Goal: Task Accomplishment & Management: Complete application form

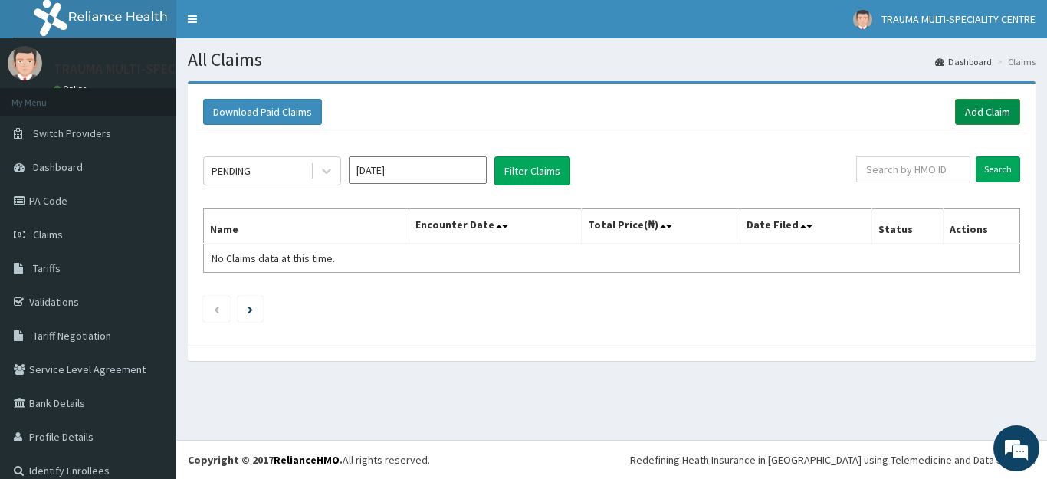
click at [973, 110] on link "Add Claim" at bounding box center [987, 112] width 65 height 26
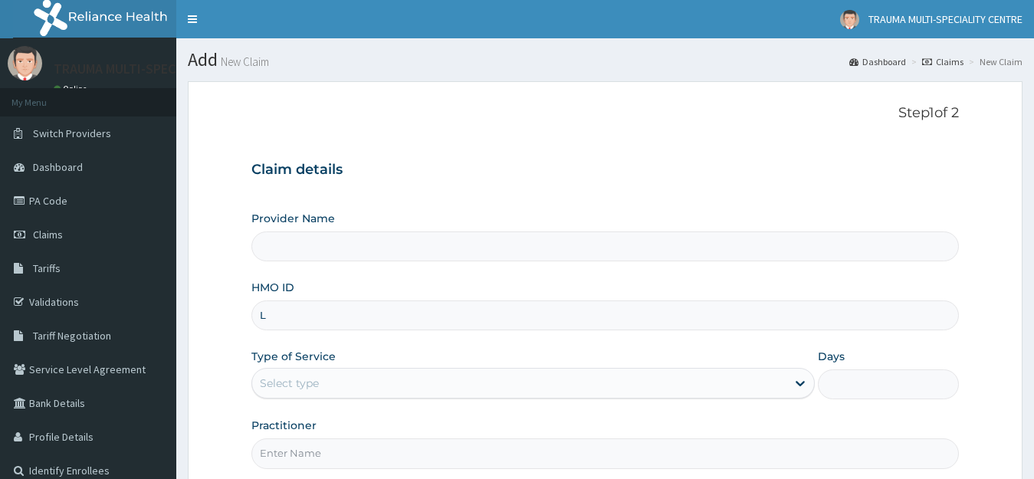
type input "LG"
type input "TRAUMA MULTI-SPECIALIST CENTRE"
type input "LGL/10233/A"
click at [341, 382] on div "Select type" at bounding box center [519, 383] width 535 height 25
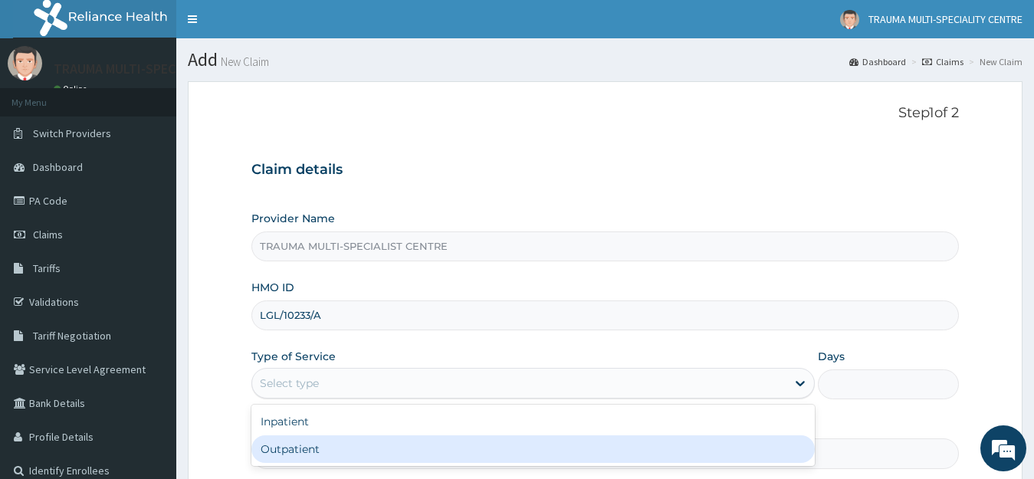
drag, startPoint x: 337, startPoint y: 448, endPoint x: 351, endPoint y: 438, distance: 17.0
click at [340, 448] on div "Outpatient" at bounding box center [533, 449] width 564 height 28
type input "1"
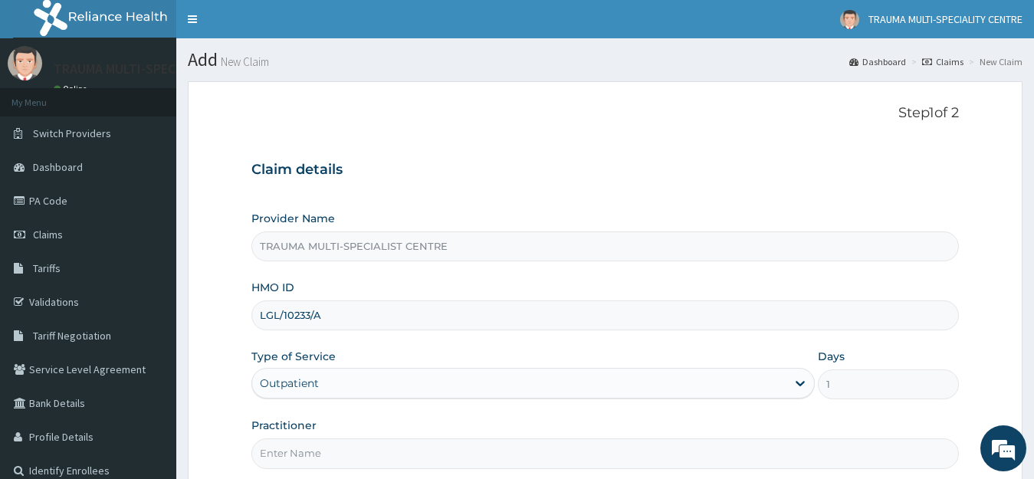
drag, startPoint x: 356, startPoint y: 433, endPoint x: 356, endPoint y: 443, distance: 10.0
click at [356, 435] on div "Practitioner" at bounding box center [605, 443] width 708 height 51
click at [357, 455] on input "Practitioner" at bounding box center [605, 453] width 708 height 30
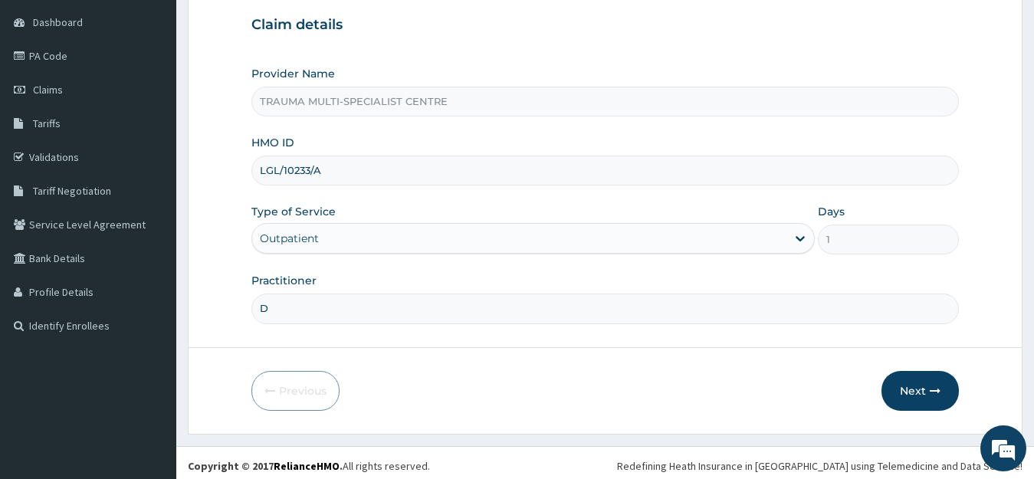
scroll to position [151, 0]
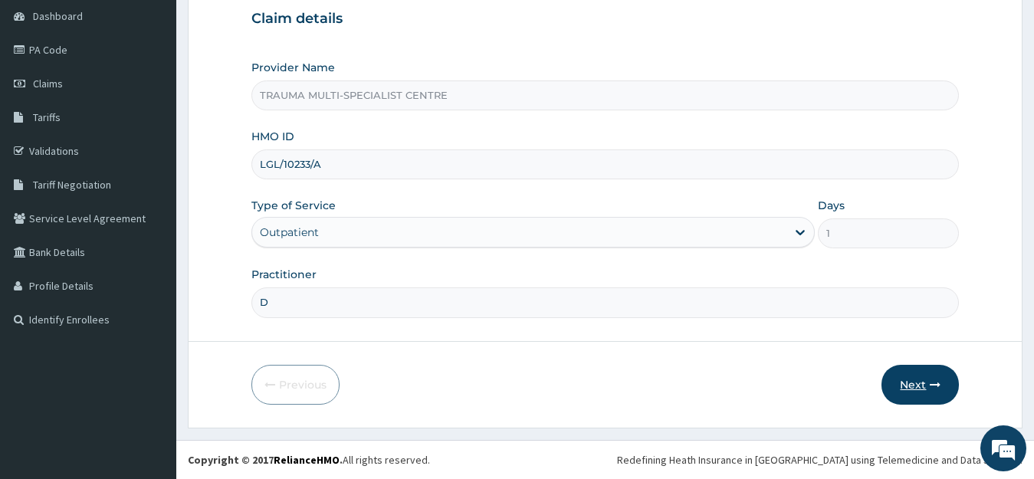
type input "D"
click at [919, 389] on button "Next" at bounding box center [920, 385] width 77 height 40
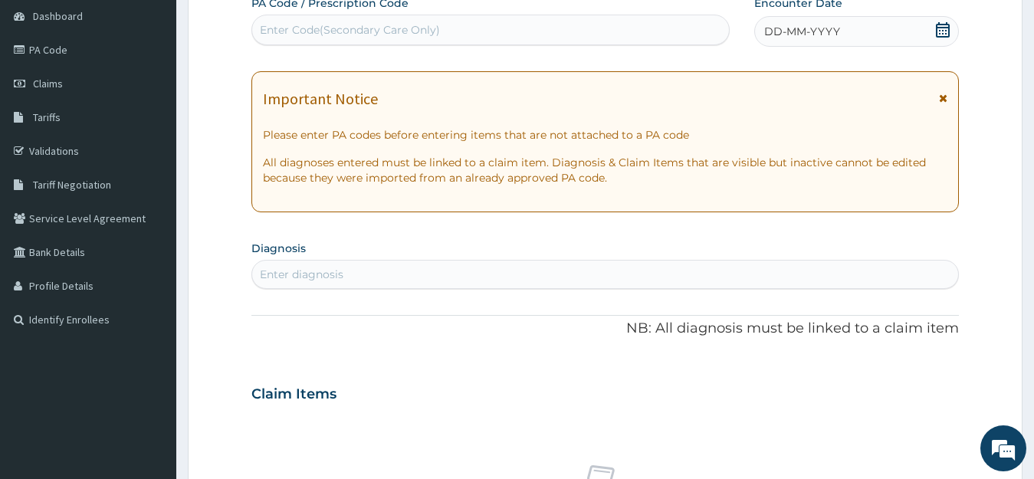
scroll to position [0, 0]
click at [279, 32] on div "Enter Code(Secondary Care Only)" at bounding box center [350, 29] width 180 height 15
paste input "PA/BFD03A"
type input "PA/BFD03A"
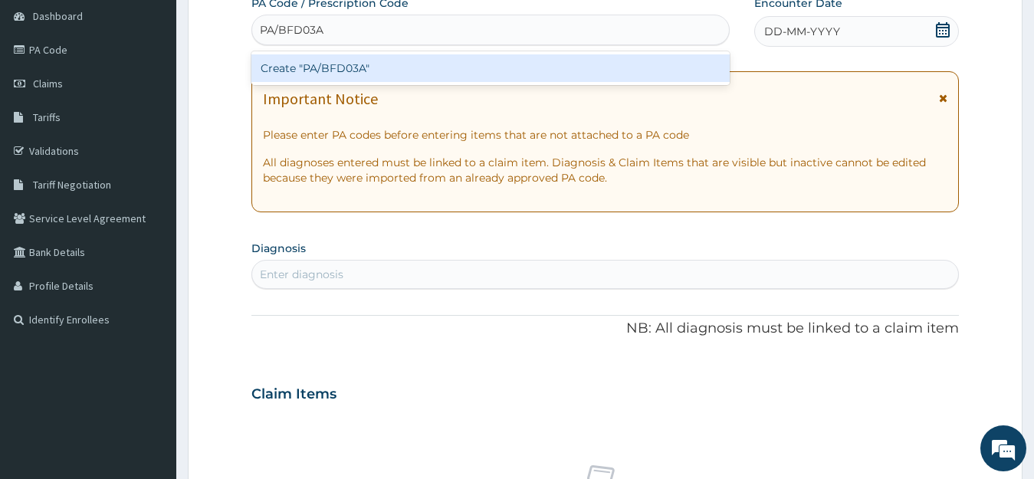
click at [300, 67] on div "Create "PA/BFD03A"" at bounding box center [490, 68] width 478 height 28
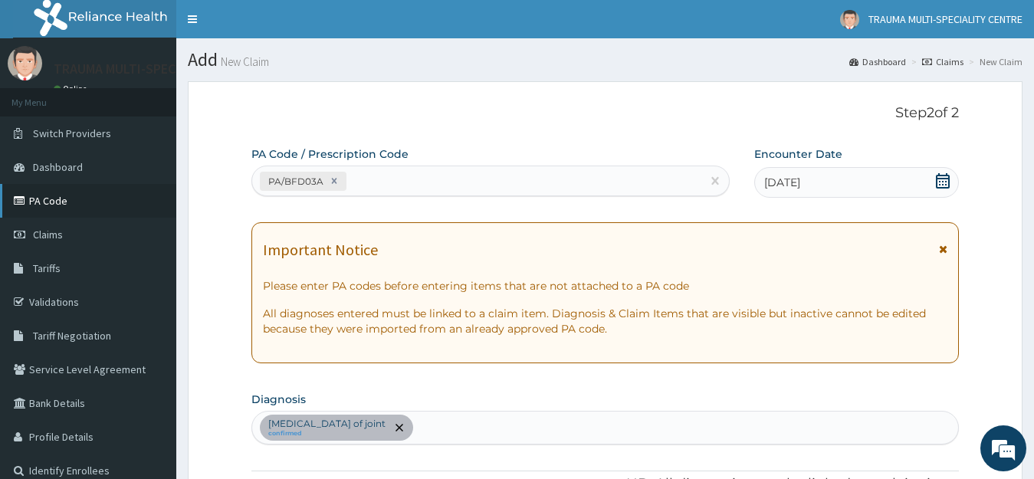
click at [54, 199] on link "PA Code" at bounding box center [88, 201] width 176 height 34
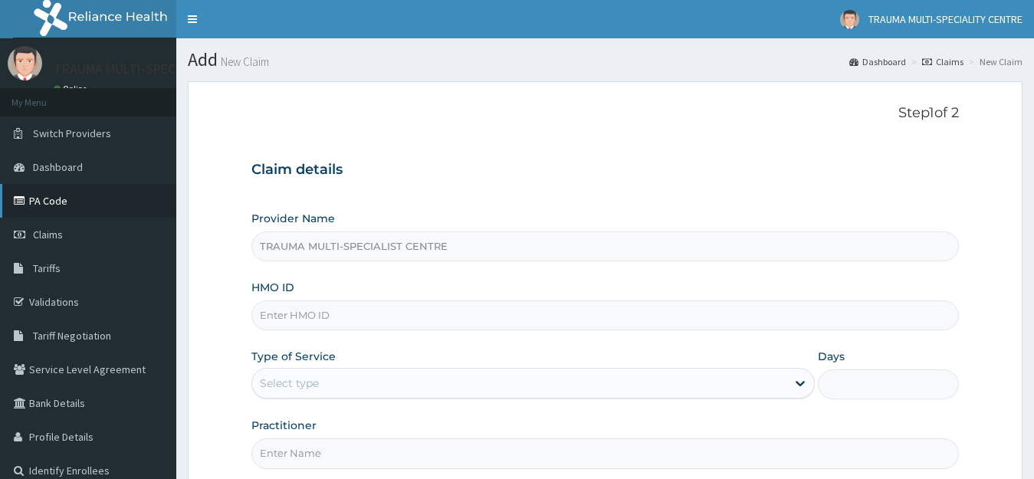
type input "TRAUMA MULTI-SPECIALIST CENTRE"
click at [43, 203] on link "PA Code" at bounding box center [88, 201] width 176 height 34
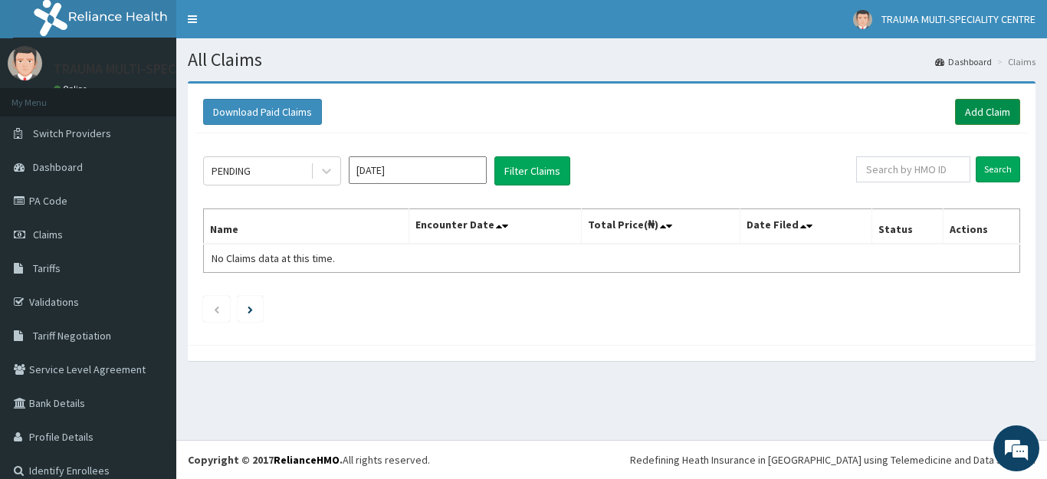
click at [959, 110] on link "Add Claim" at bounding box center [987, 112] width 65 height 26
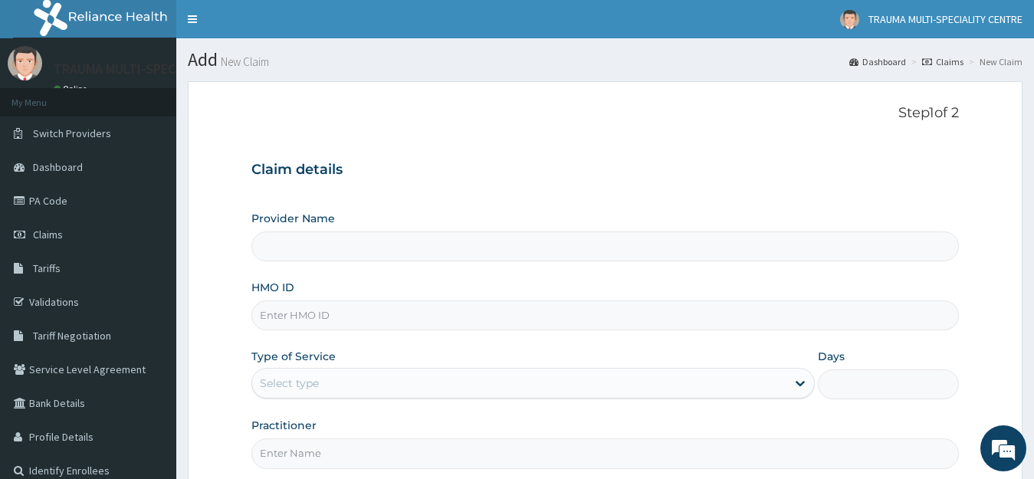
click at [340, 319] on input "HMO ID" at bounding box center [605, 315] width 708 height 30
type input "TRAUMA MULTI-SPECIALIST CENTRE"
type input "LGL/10233/A"
click at [369, 386] on div "Select type" at bounding box center [519, 383] width 535 height 25
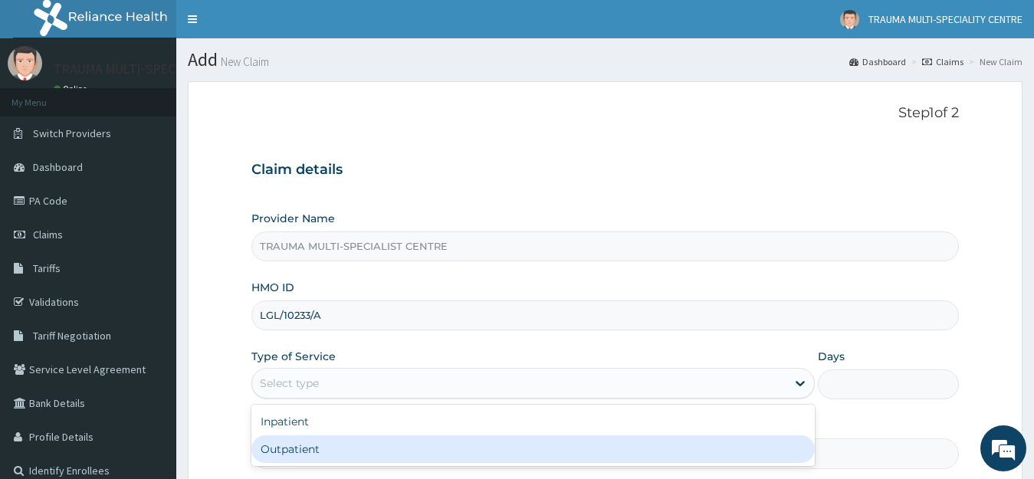
click at [348, 444] on div "Outpatient" at bounding box center [533, 449] width 564 height 28
type input "1"
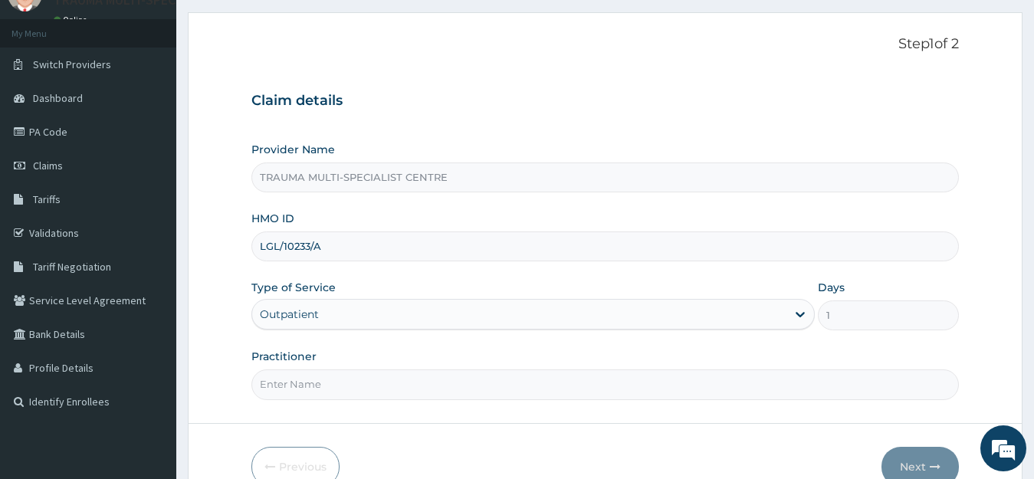
scroll to position [151, 0]
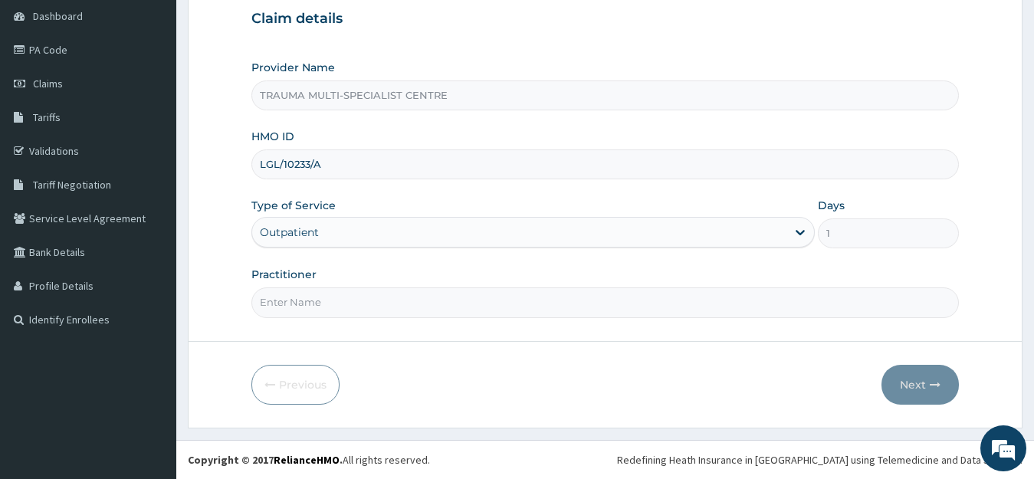
click at [357, 314] on input "Practitioner" at bounding box center [605, 302] width 708 height 30
type input "GG"
click at [911, 384] on button "Next" at bounding box center [920, 385] width 77 height 40
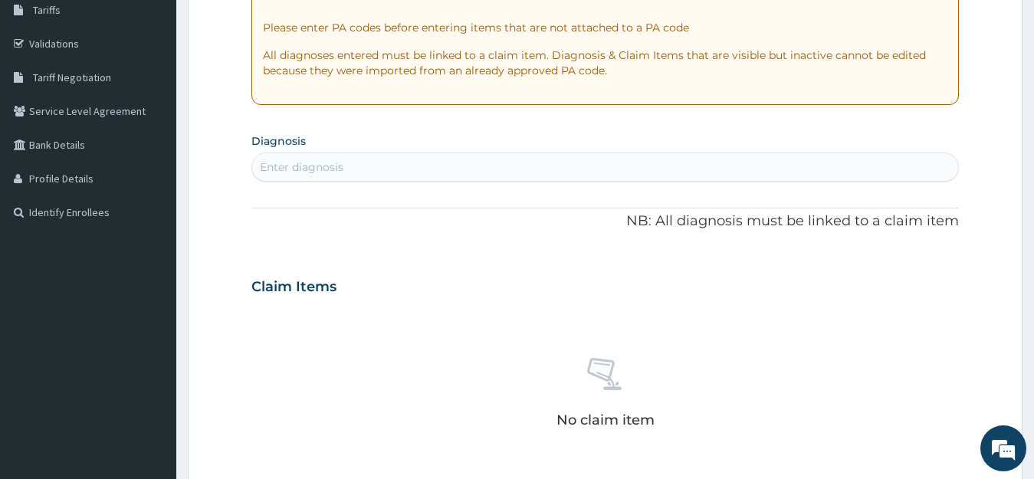
scroll to position [307, 0]
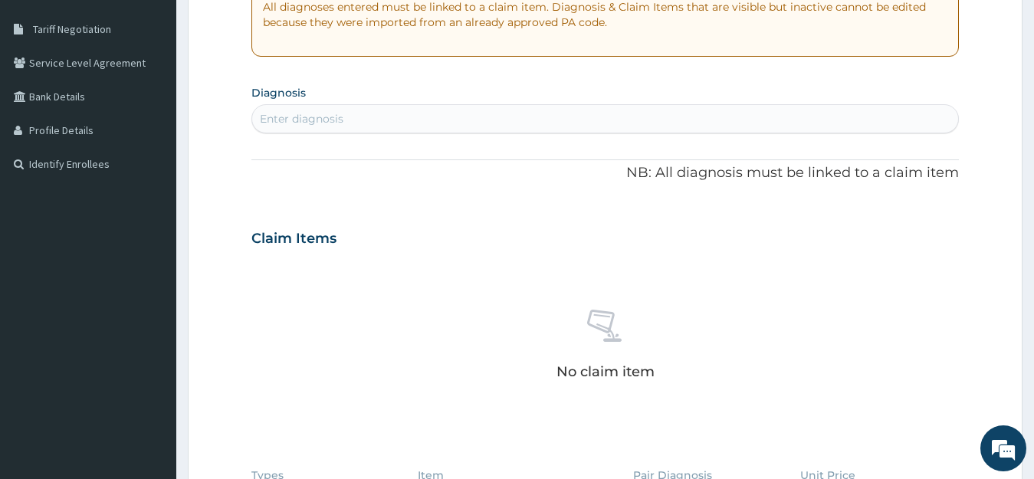
click at [317, 117] on div "Enter diagnosis" at bounding box center [302, 118] width 84 height 15
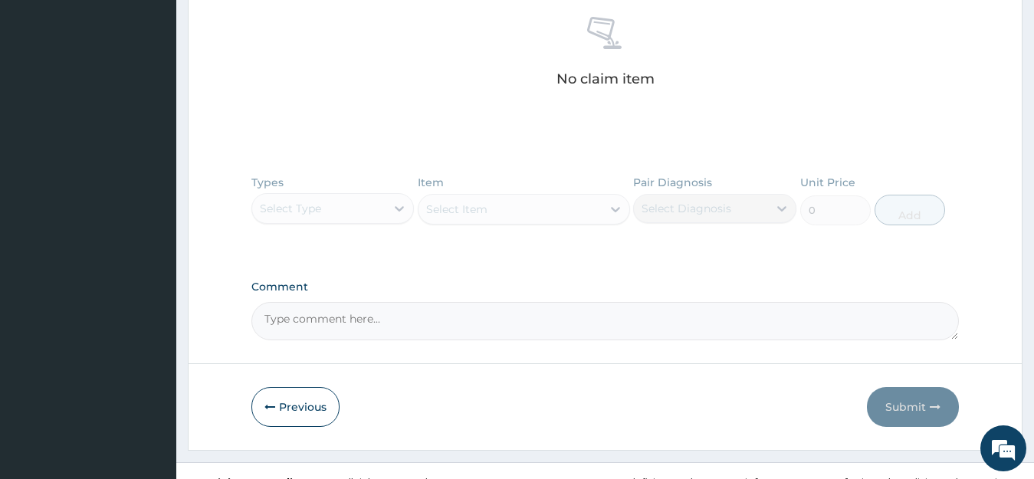
scroll to position [613, 0]
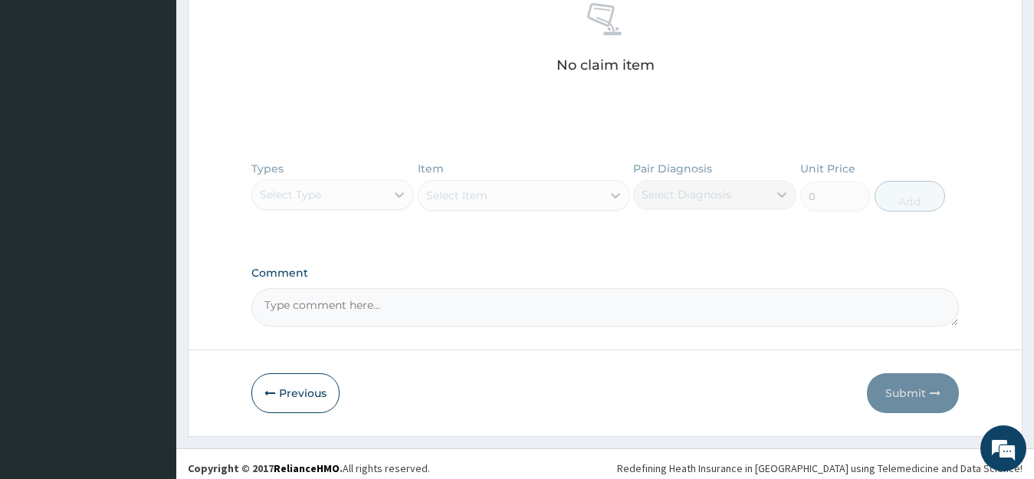
click at [394, 195] on div "Types Select Type Item Select Item Pair Diagnosis Select Diagnosis Unit Price 0…" at bounding box center [605, 197] width 708 height 89
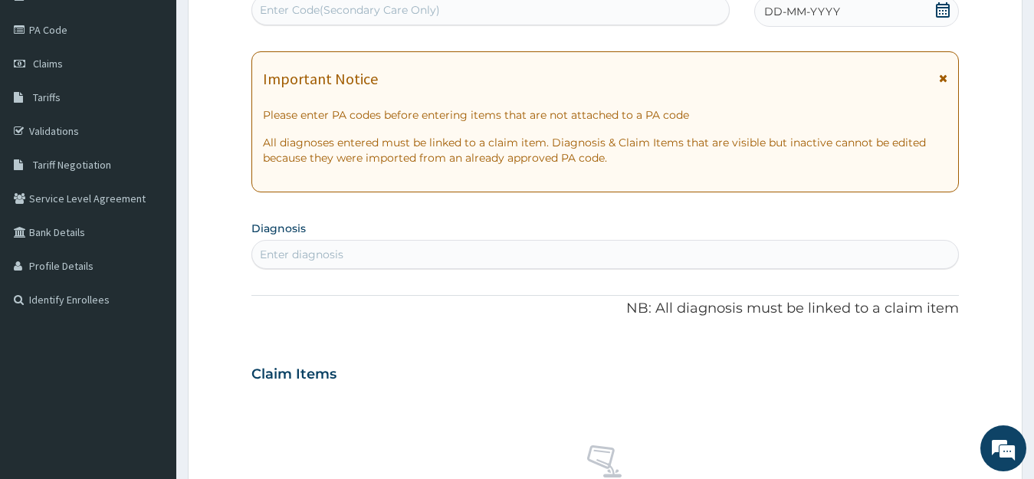
scroll to position [153, 0]
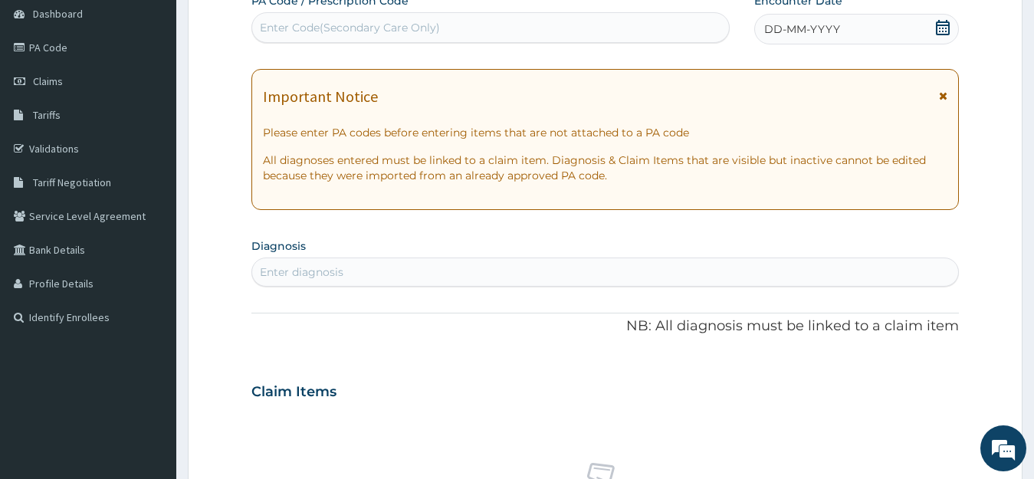
click at [334, 268] on div "Enter diagnosis" at bounding box center [605, 272] width 708 height 29
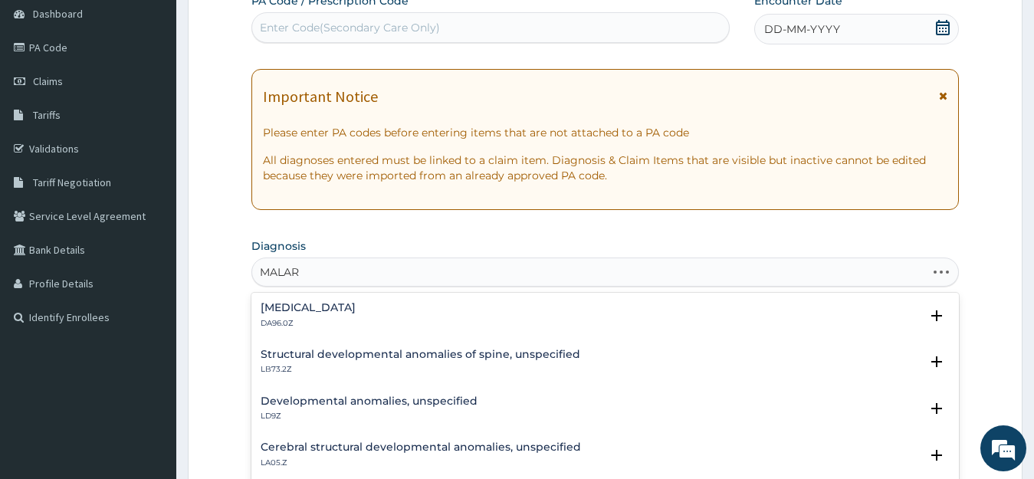
type input "MALARI"
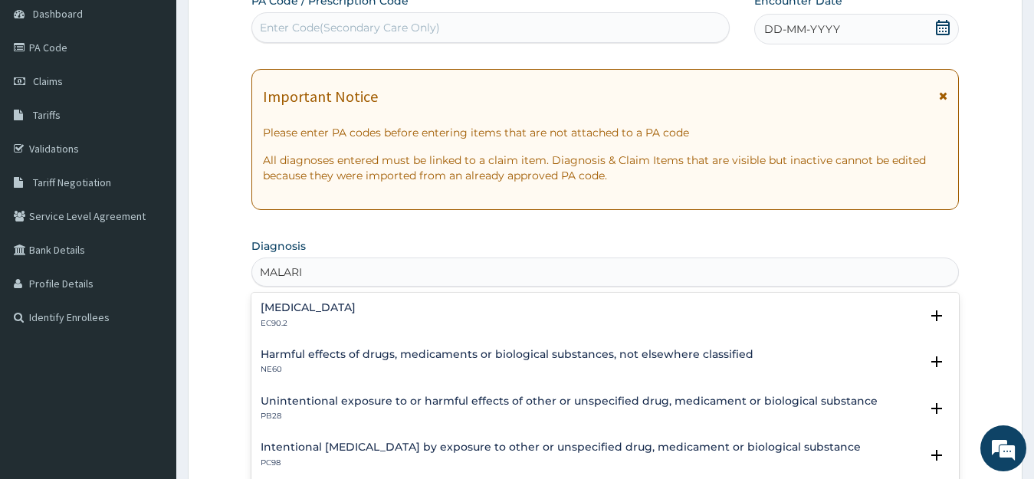
click at [342, 354] on h4 "Harmful effects of drugs, medicaments or biological substances, not elsewhere c…" at bounding box center [507, 354] width 493 height 11
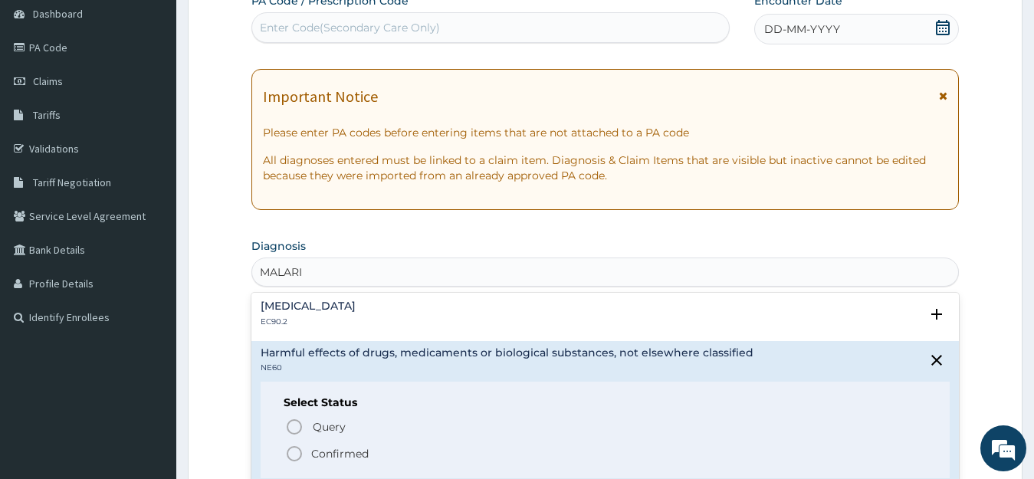
scroll to position [0, 0]
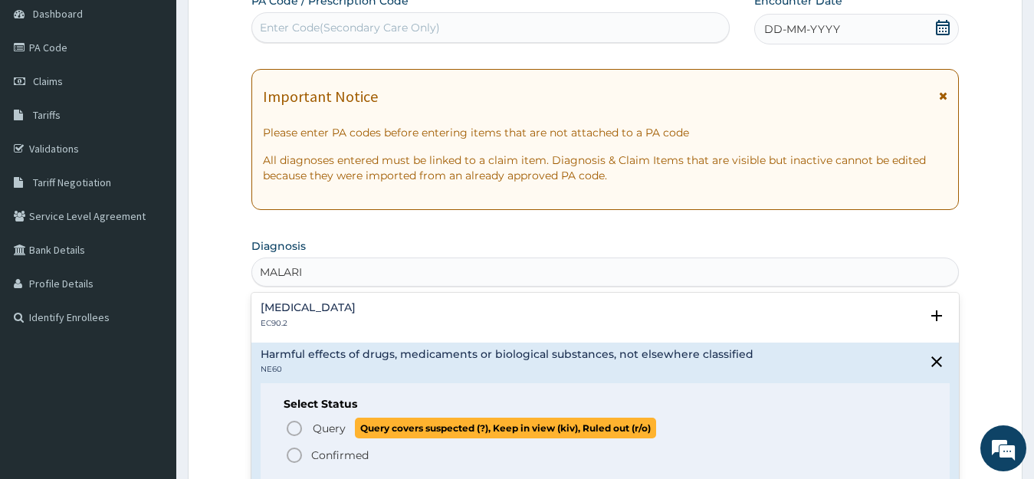
click at [320, 426] on span "Query" at bounding box center [329, 428] width 33 height 15
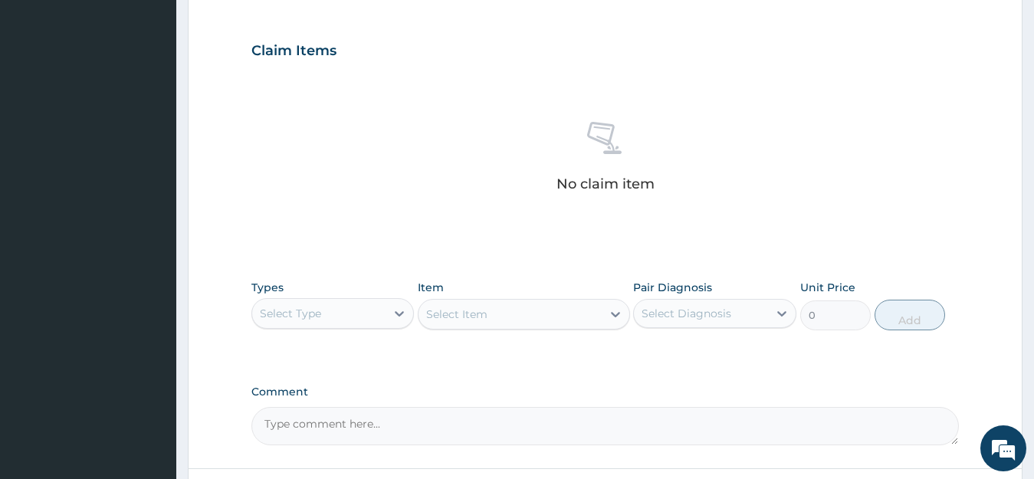
scroll to position [626, 0]
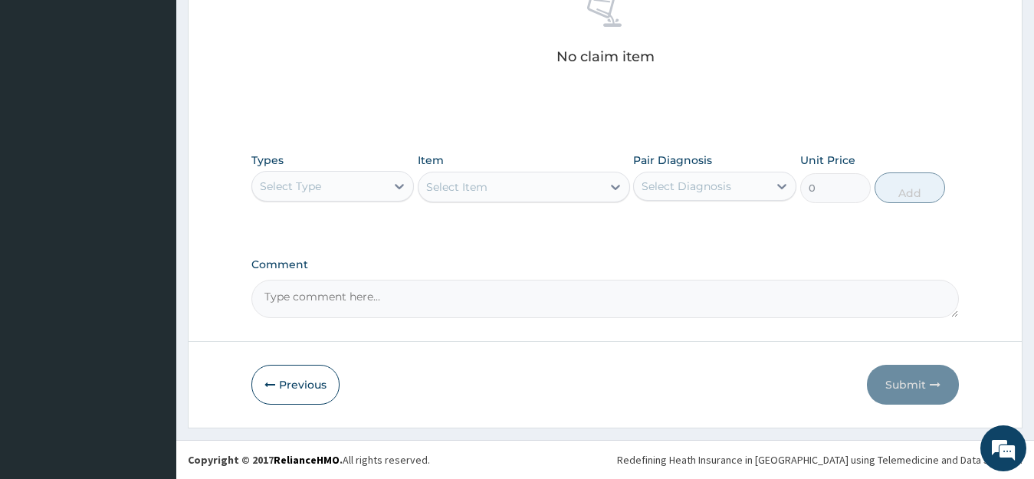
click at [369, 189] on div "Select Type" at bounding box center [319, 186] width 134 height 25
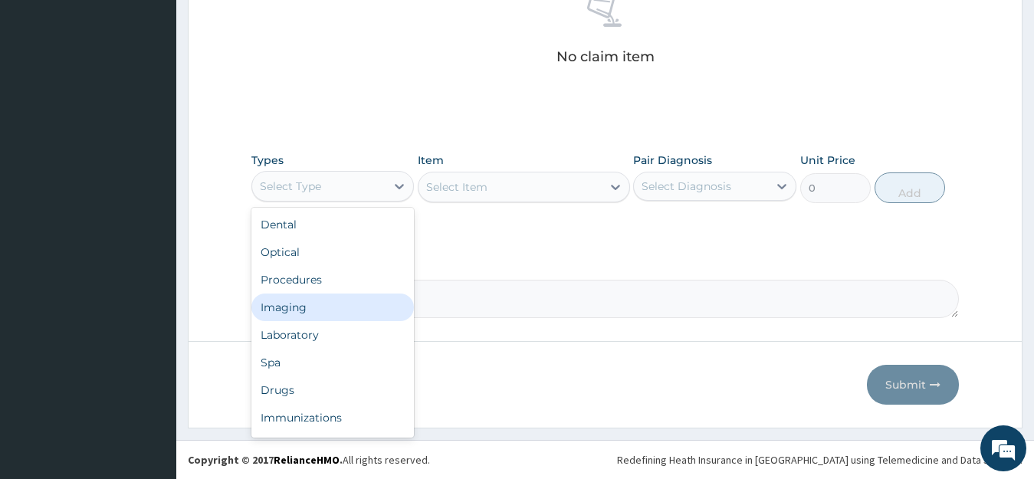
click at [294, 310] on div "Imaging" at bounding box center [332, 308] width 163 height 28
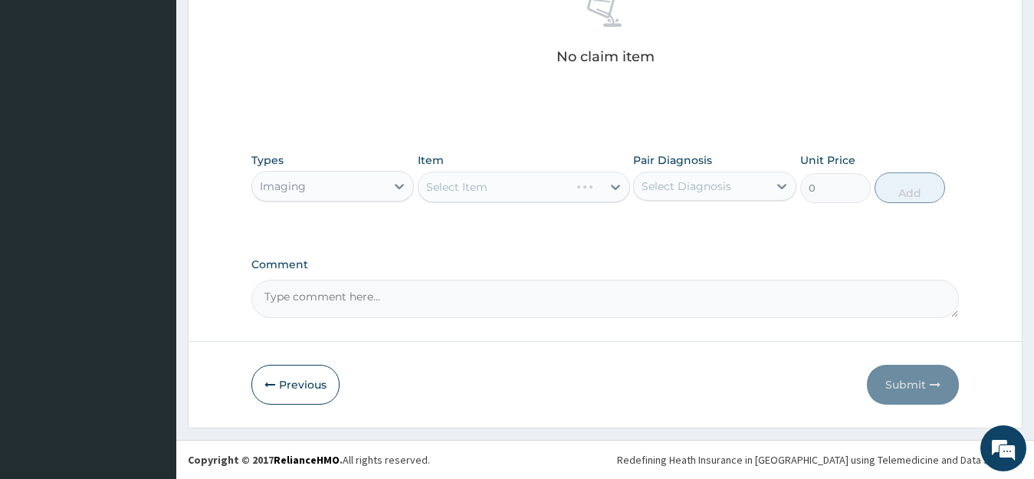
click at [507, 185] on div "Select Item" at bounding box center [524, 187] width 212 height 31
click at [509, 185] on div "Select Item" at bounding box center [510, 187] width 183 height 25
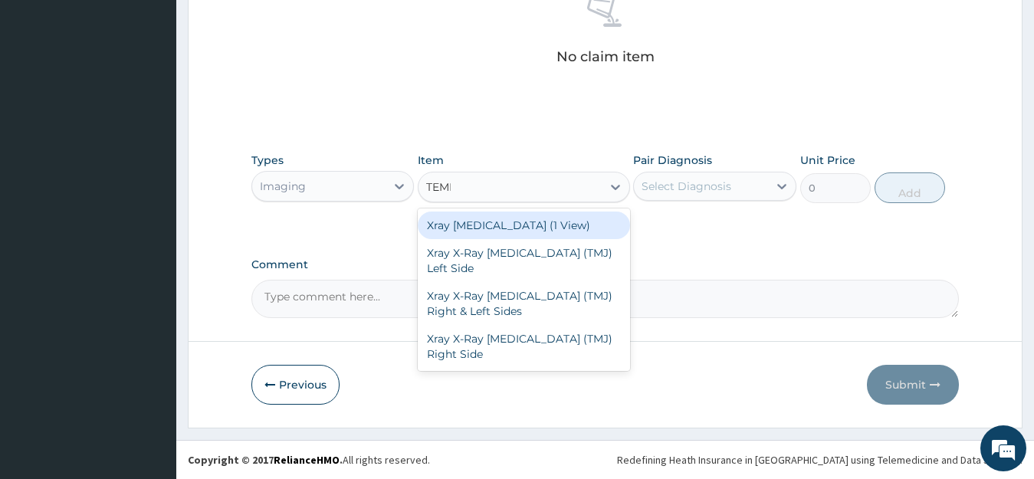
type input "TEMPO"
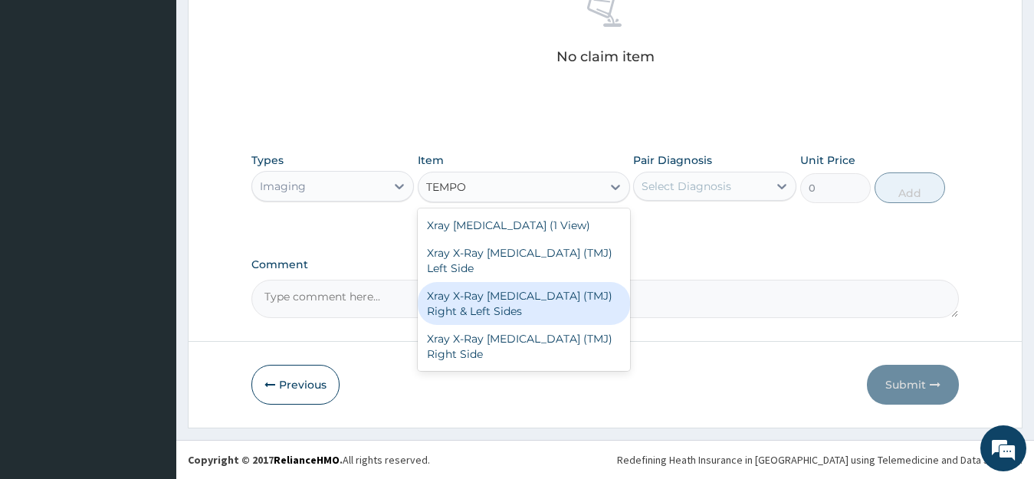
click at [513, 304] on div "Xray X-Ray Temporomandibular Joint (TMJ) Right & Left Sides" at bounding box center [524, 303] width 212 height 43
type input "7525"
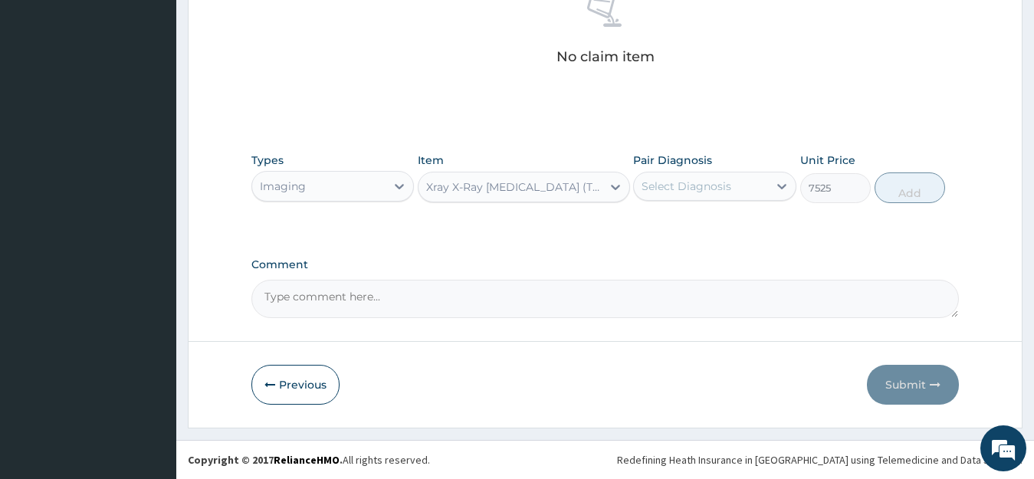
click at [599, 191] on div "Xray X-Ray Temporomandibular Joint (TMJ) Right & Left Sides" at bounding box center [514, 186] width 177 height 15
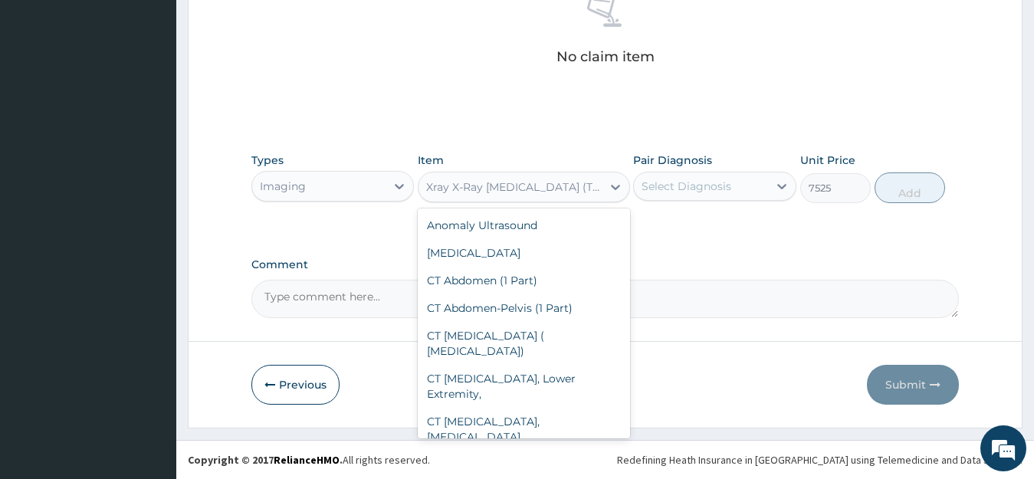
scroll to position [9044, 0]
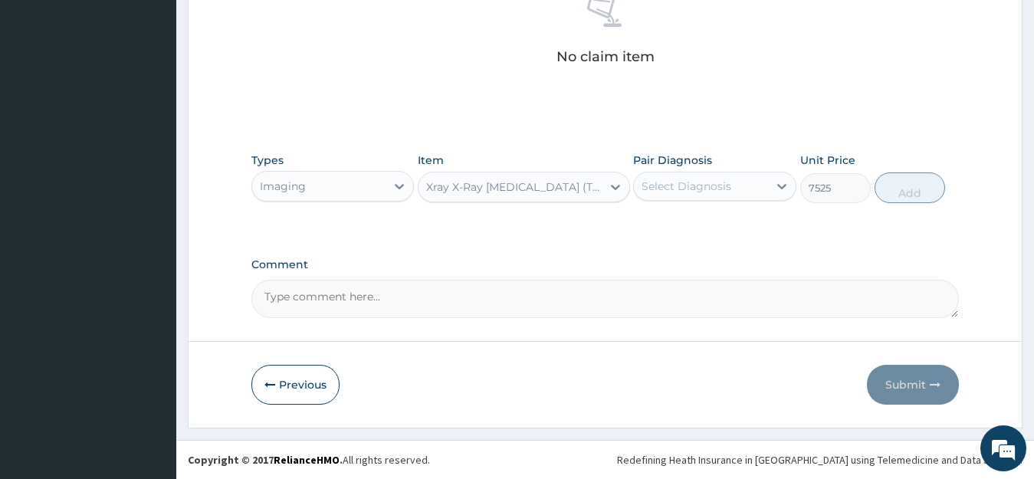
click at [599, 188] on div "Xray X-Ray Temporomandibular Joint (TMJ) Left Side" at bounding box center [514, 186] width 177 height 15
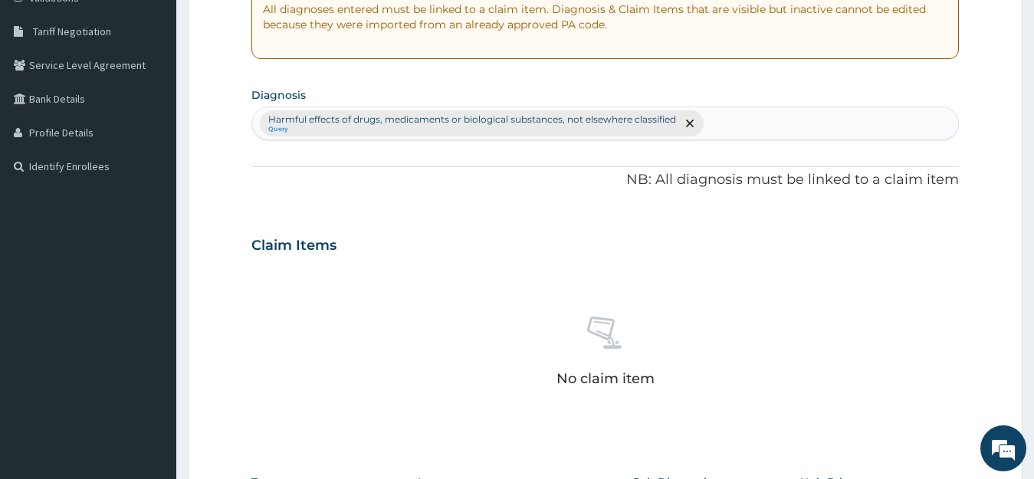
scroll to position [90, 0]
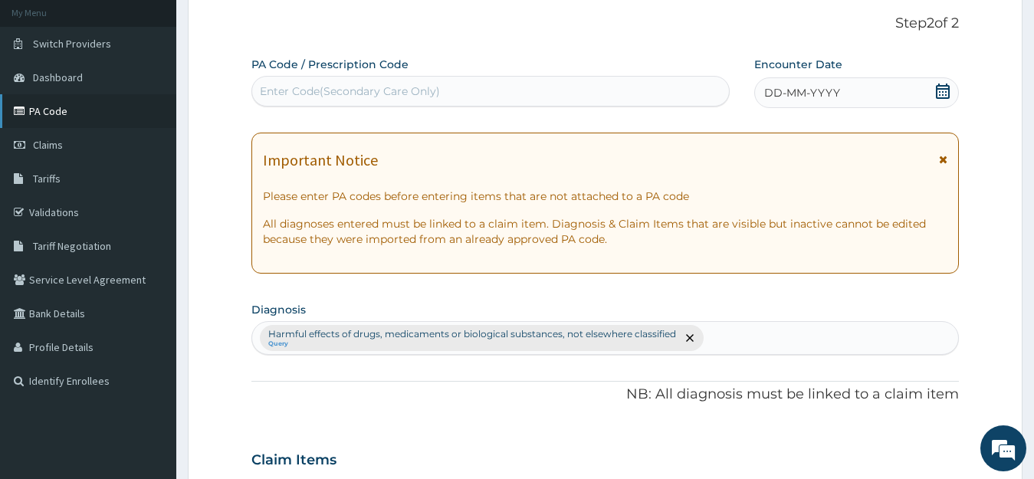
click at [54, 109] on link "PA Code" at bounding box center [88, 111] width 176 height 34
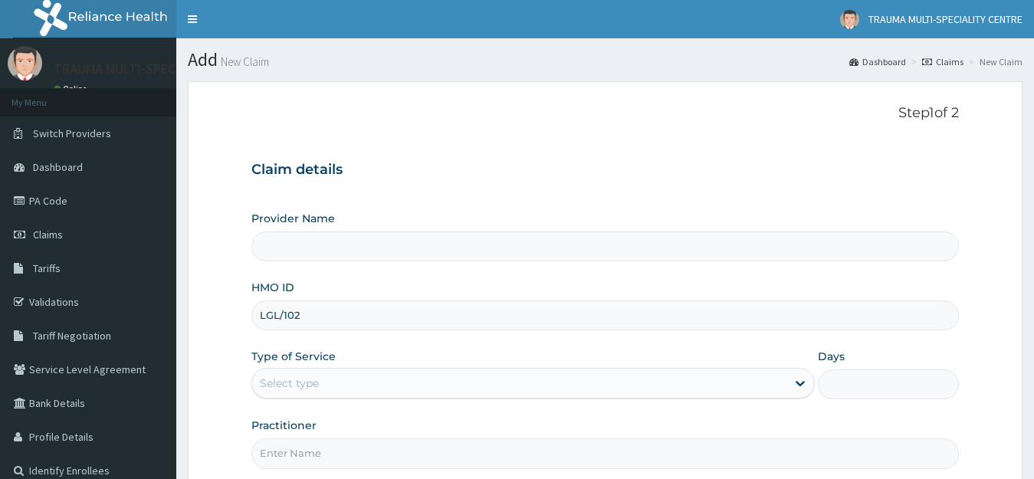
type input "LGL/1023"
type input "TRAUMA MULTI-SPECIALIST CENTRE"
type input "LGL/10233/A"
click at [314, 384] on div "Select type" at bounding box center [289, 383] width 59 height 15
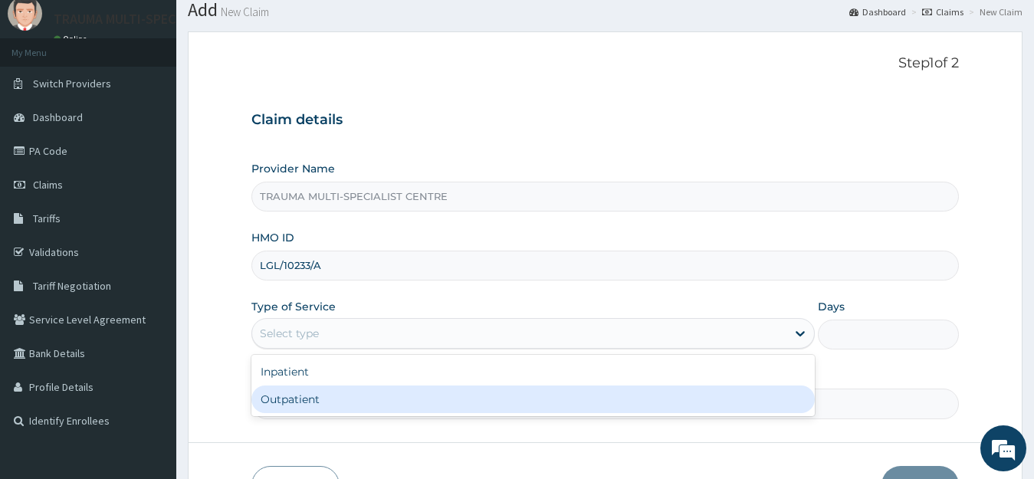
scroll to position [77, 0]
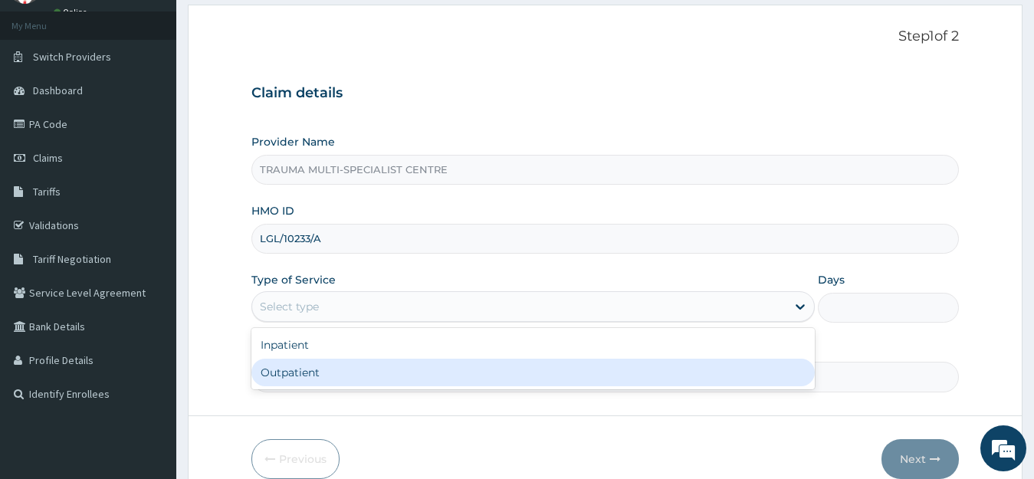
click at [320, 377] on div "Outpatient" at bounding box center [533, 373] width 564 height 28
type input "1"
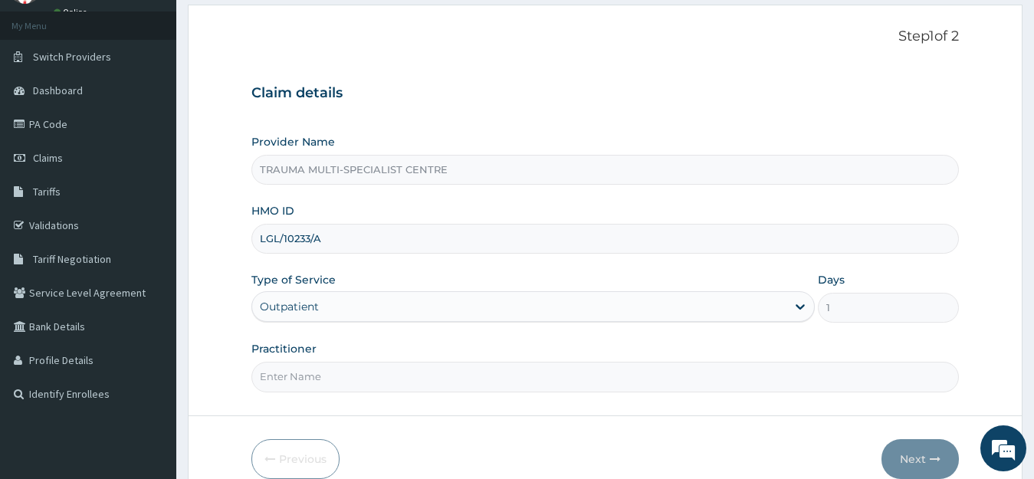
click at [341, 376] on input "Practitioner" at bounding box center [605, 377] width 708 height 30
type input "GG"
click at [909, 460] on button "Next" at bounding box center [920, 459] width 77 height 40
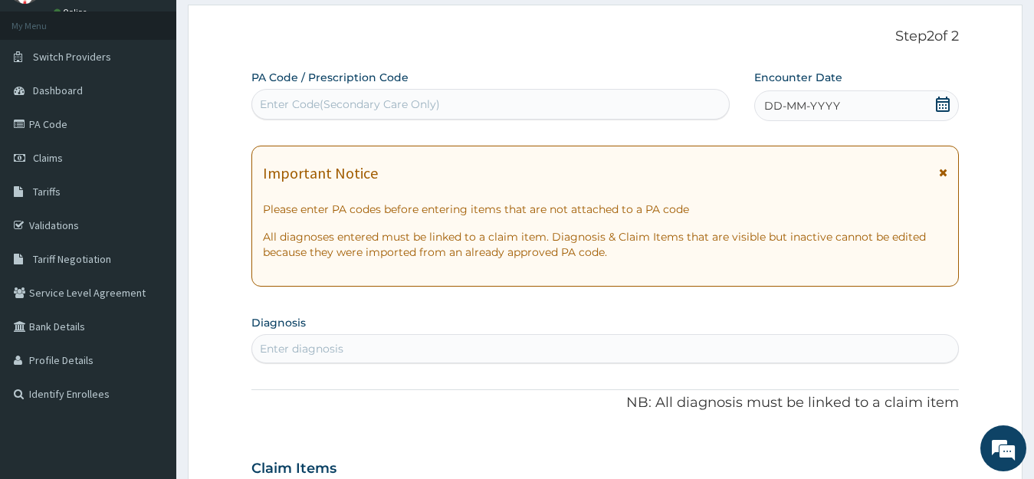
scroll to position [0, 0]
click at [483, 108] on div "Enter Code(Secondary Care Only)" at bounding box center [490, 104] width 477 height 25
paste input "PA/C8C494"
type input "PA/C8C494"
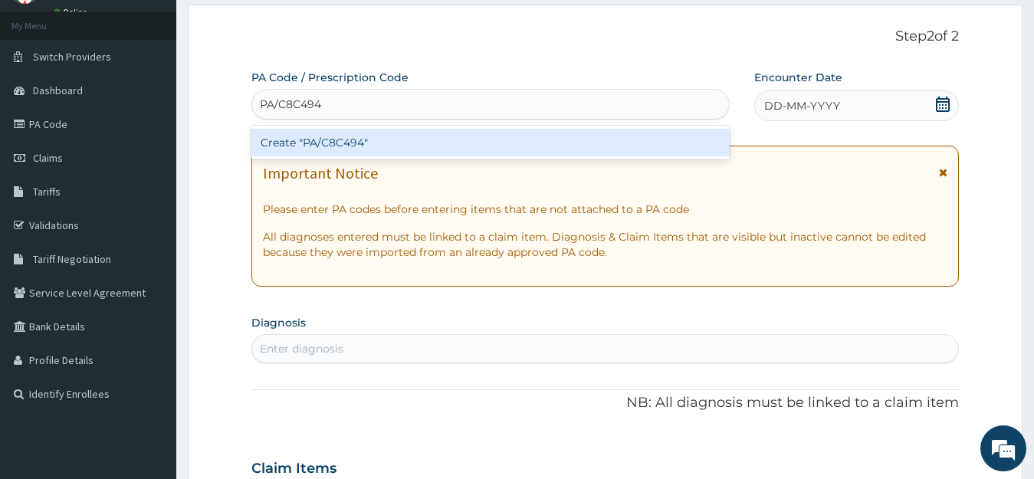
click at [387, 142] on div "Create "PA/C8C494"" at bounding box center [490, 143] width 478 height 28
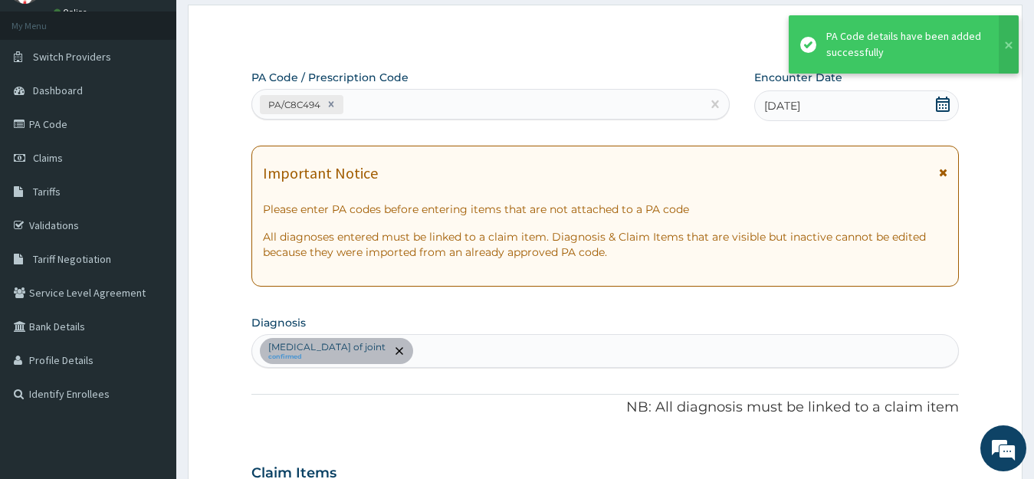
scroll to position [402, 0]
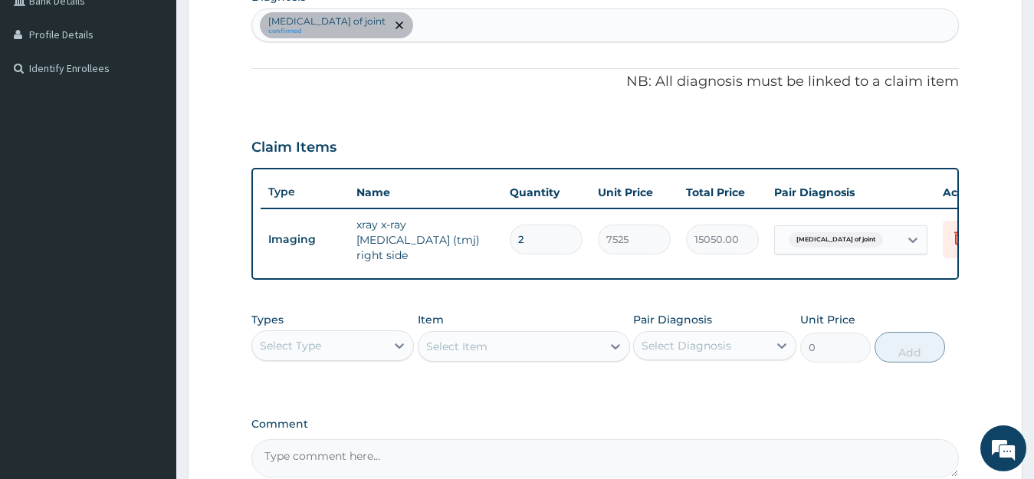
click at [565, 120] on div "PA Code / Prescription Code PA/C8C494 Encounter Date 15-10-2025 Important Notic…" at bounding box center [605, 111] width 708 height 734
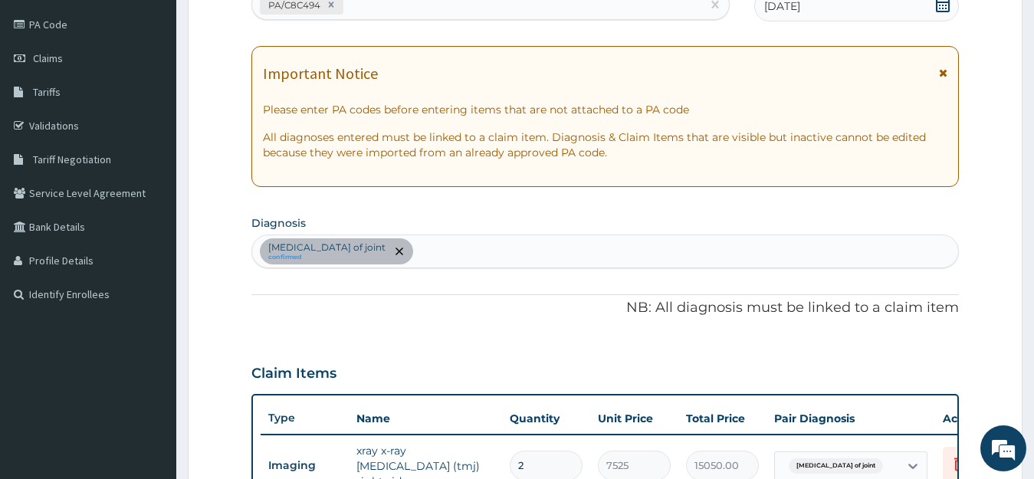
scroll to position [172, 0]
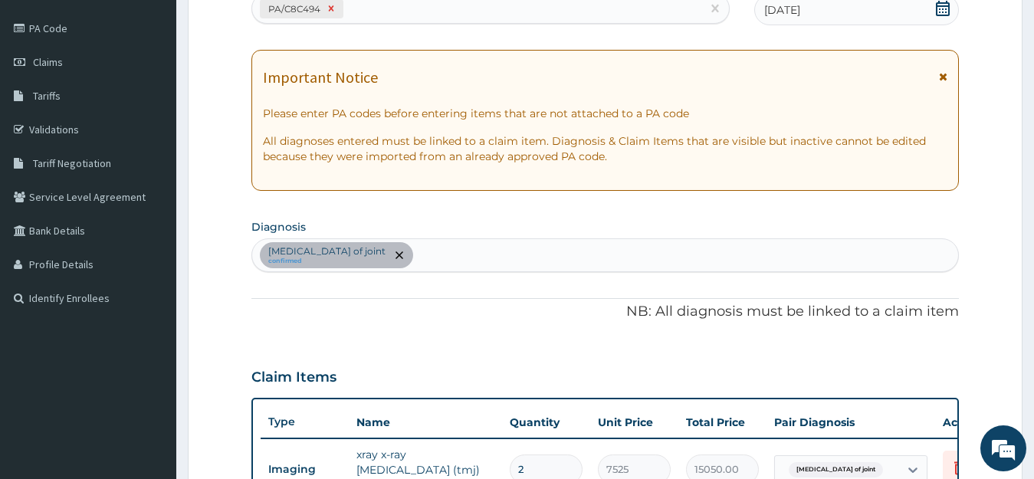
click at [332, 10] on icon at bounding box center [330, 8] width 5 height 5
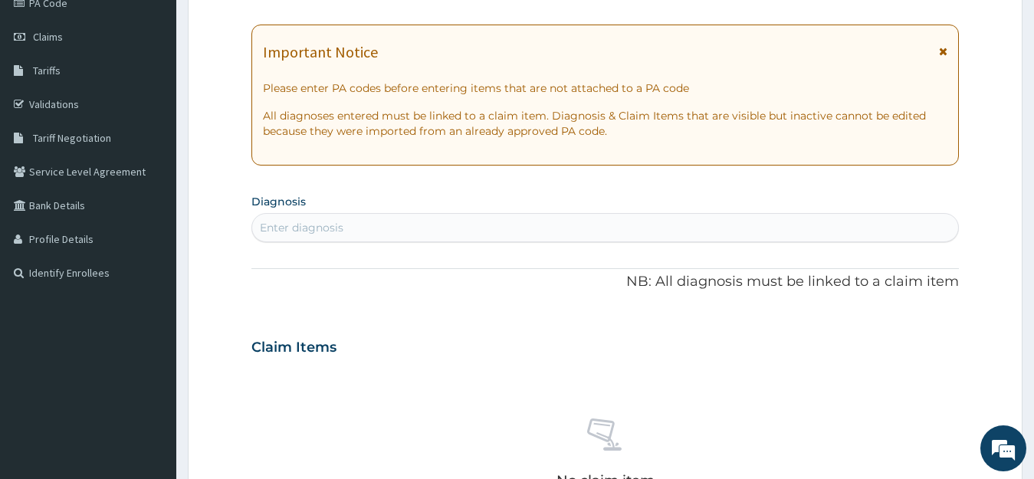
scroll to position [96, 0]
